Goal: Find specific page/section: Find specific page/section

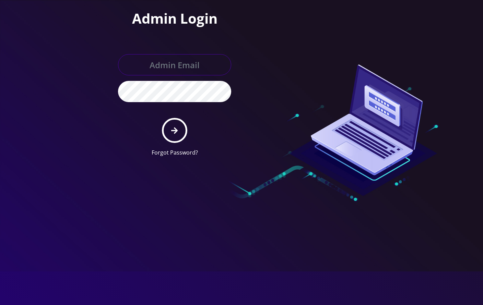
type input "angel@teltik.com"
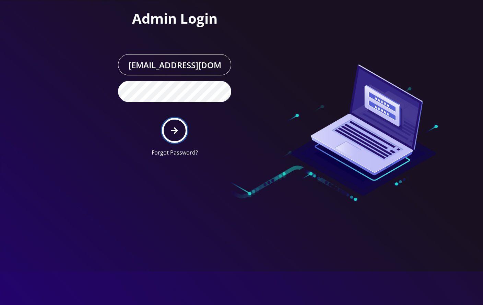
click at [184, 133] on button "submit" at bounding box center [174, 130] width 25 height 25
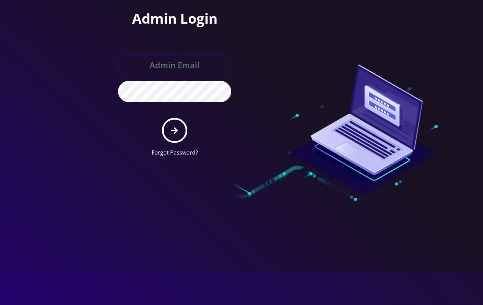
type input "angel@teltik.com"
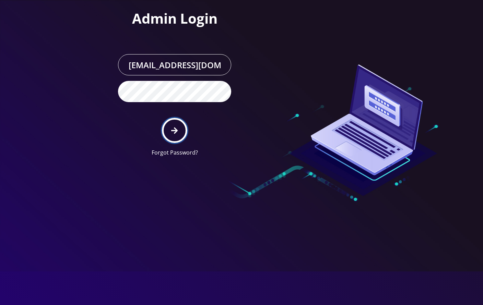
click at [171, 139] on button "submit" at bounding box center [174, 130] width 25 height 25
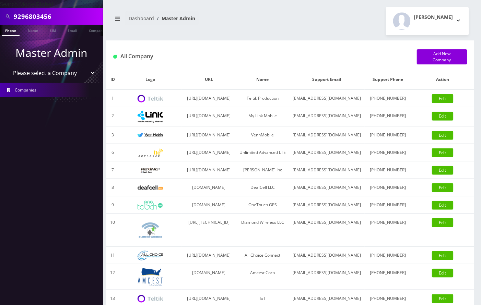
click at [34, 19] on input "9296803456" at bounding box center [57, 16] width 87 height 13
click at [39, 19] on input "9296803456" at bounding box center [57, 16] width 87 height 13
paste input "5167516372"
type input "5167516372"
click at [12, 30] on link "Phone" at bounding box center [11, 30] width 18 height 11
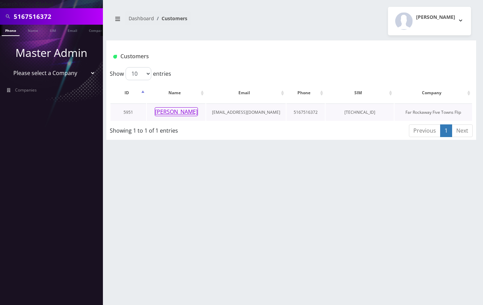
click at [174, 109] on button "[PERSON_NAME]" at bounding box center [176, 111] width 43 height 9
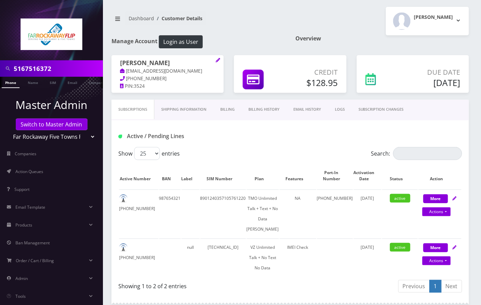
click at [264, 20] on nav "Dashboard Customer Details" at bounding box center [198, 21] width 174 height 20
